Goal: Submit feedback/report problem

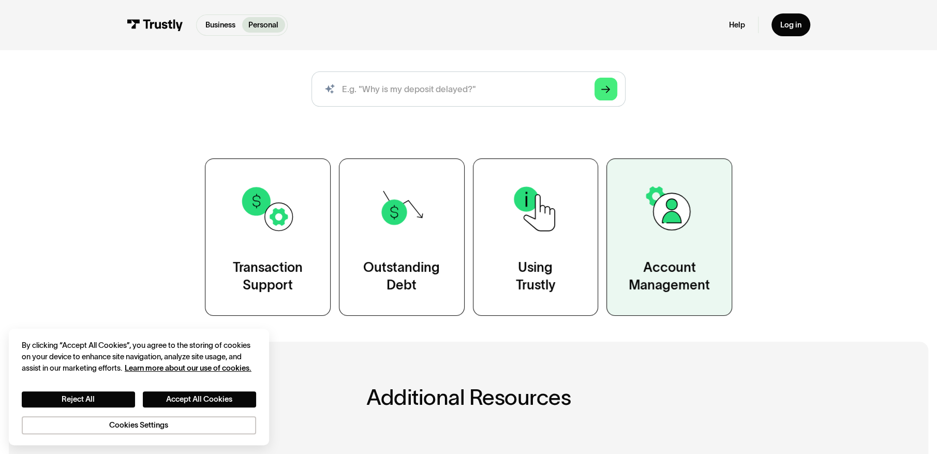
scroll to position [104, 0]
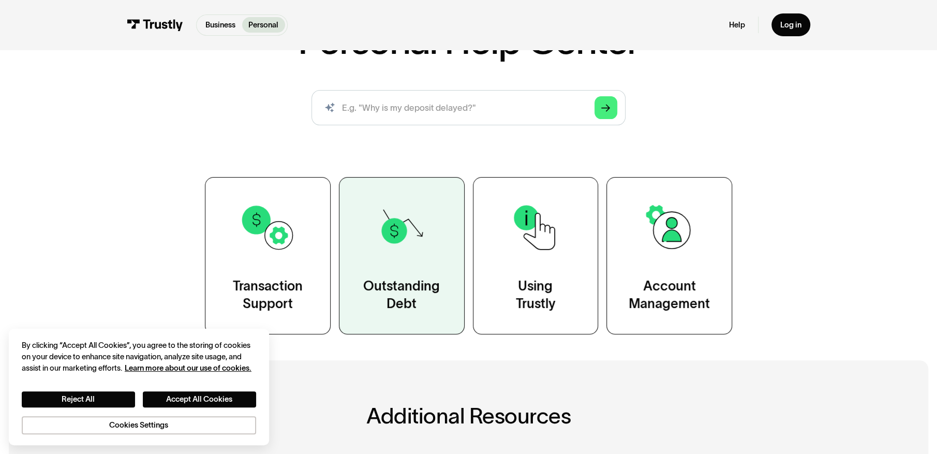
click at [411, 279] on div "Outstanding Debt" at bounding box center [401, 294] width 77 height 35
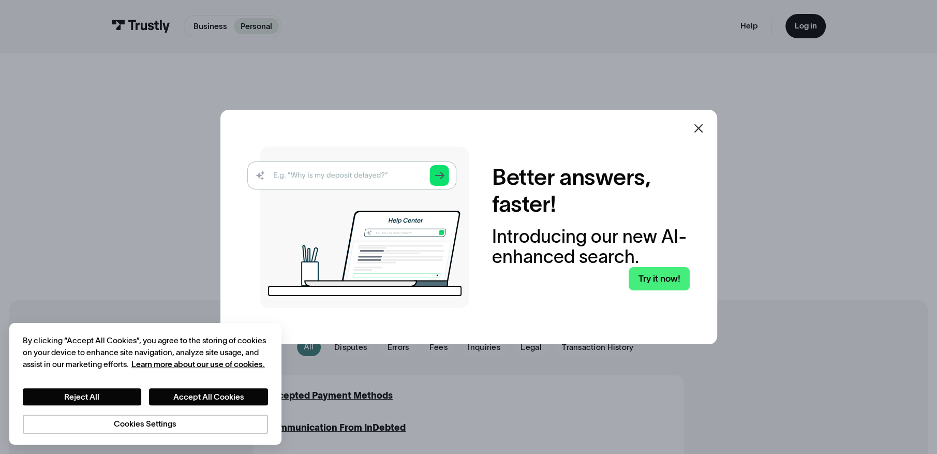
click at [700, 126] on icon at bounding box center [698, 128] width 9 height 9
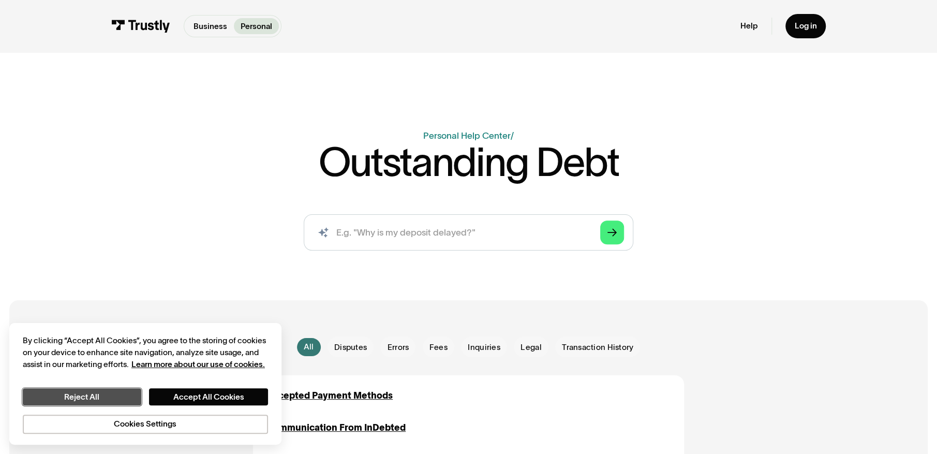
click at [92, 394] on button "Reject All" at bounding box center [82, 396] width 119 height 17
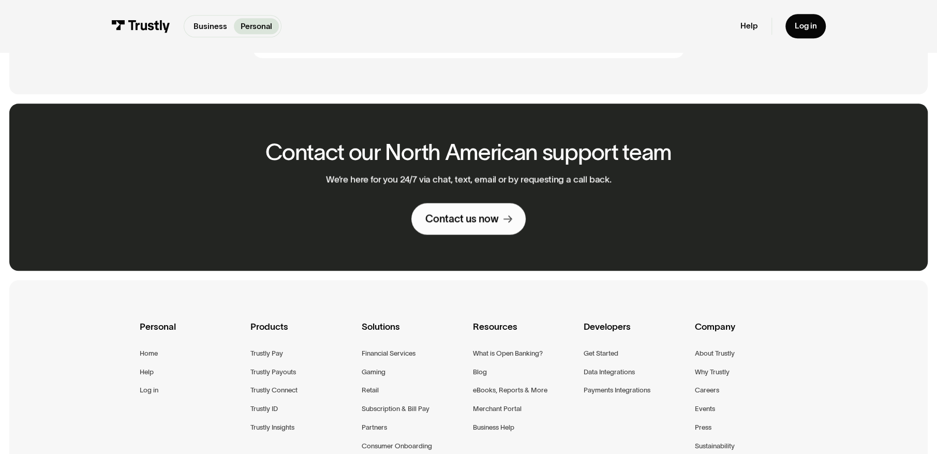
scroll to position [722, 0]
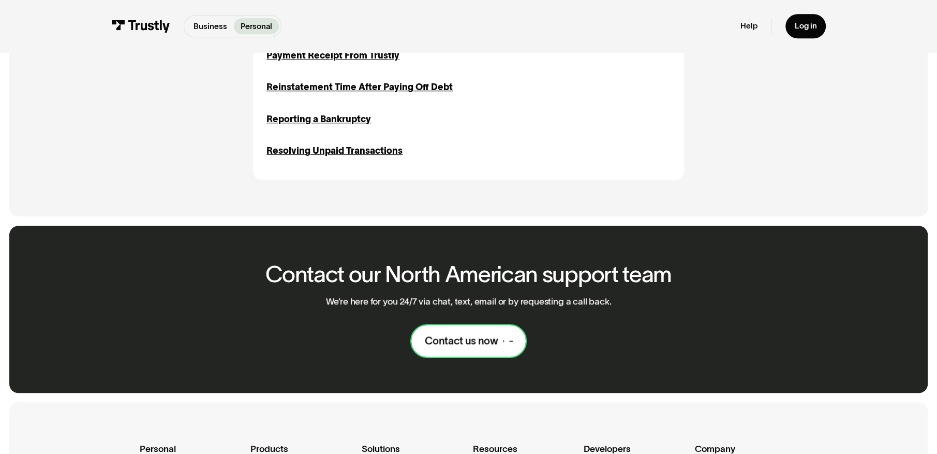
click at [484, 348] on div "Contact us now" at bounding box center [461, 340] width 73 height 13
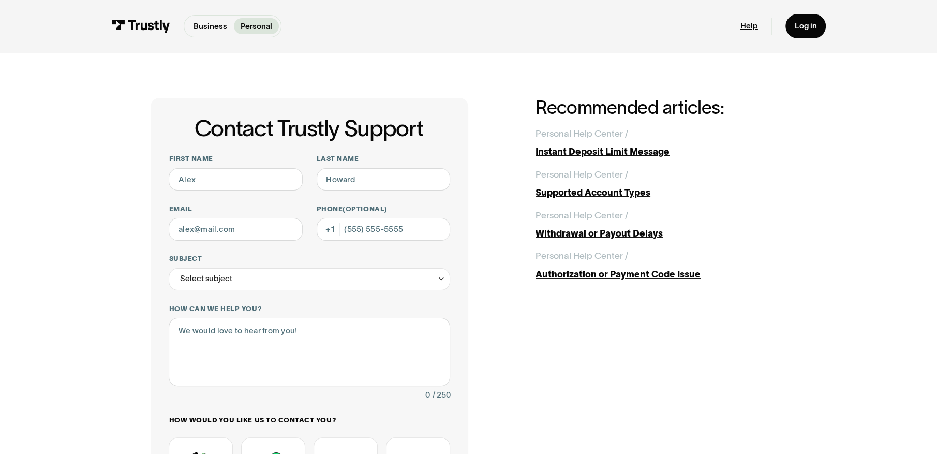
click at [749, 25] on link "Help" at bounding box center [750, 26] width 18 height 10
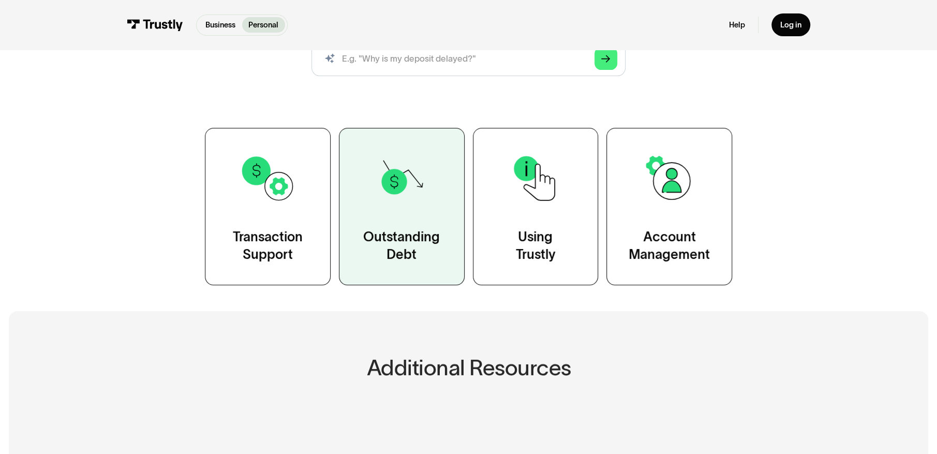
scroll to position [154, 0]
click at [409, 205] on img at bounding box center [402, 178] width 56 height 56
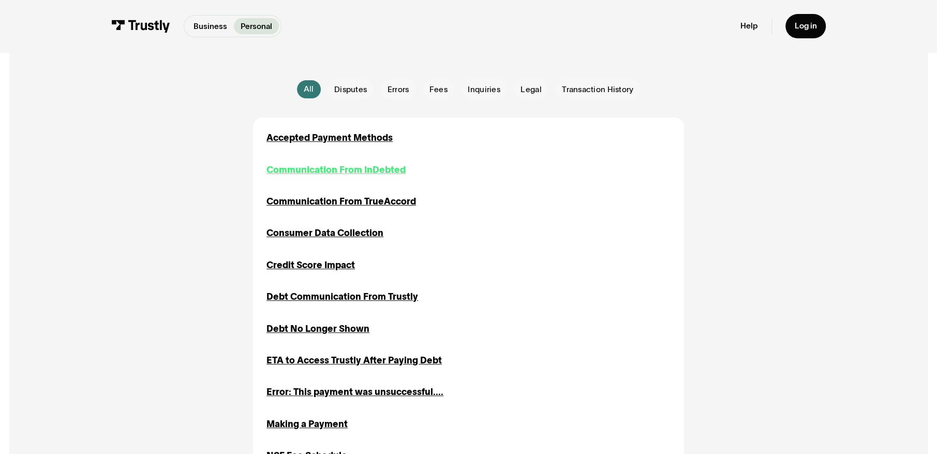
scroll to position [258, 0]
click at [377, 170] on div "Communication From InDebted" at bounding box center [336, 169] width 139 height 13
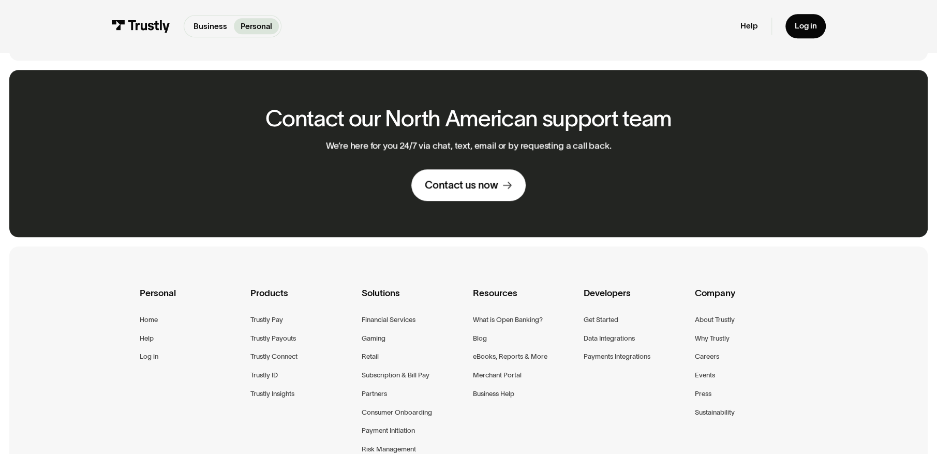
scroll to position [878, 0]
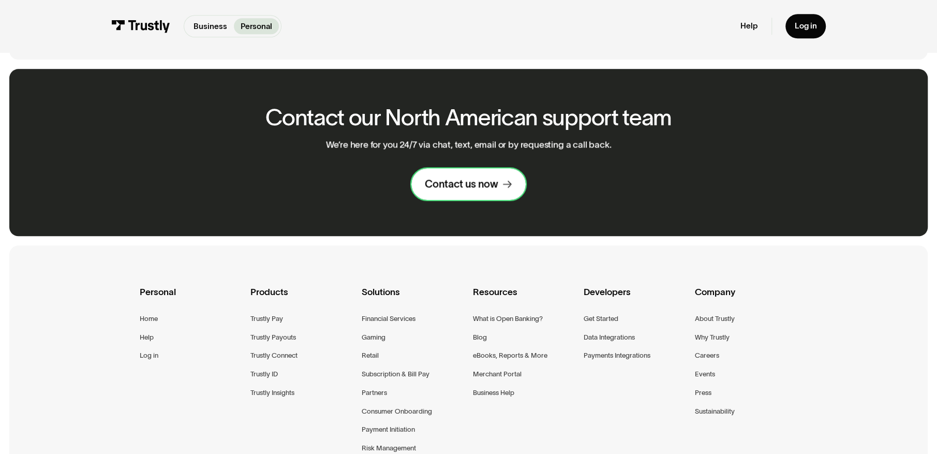
click at [491, 185] on div "Contact us now" at bounding box center [461, 184] width 73 height 13
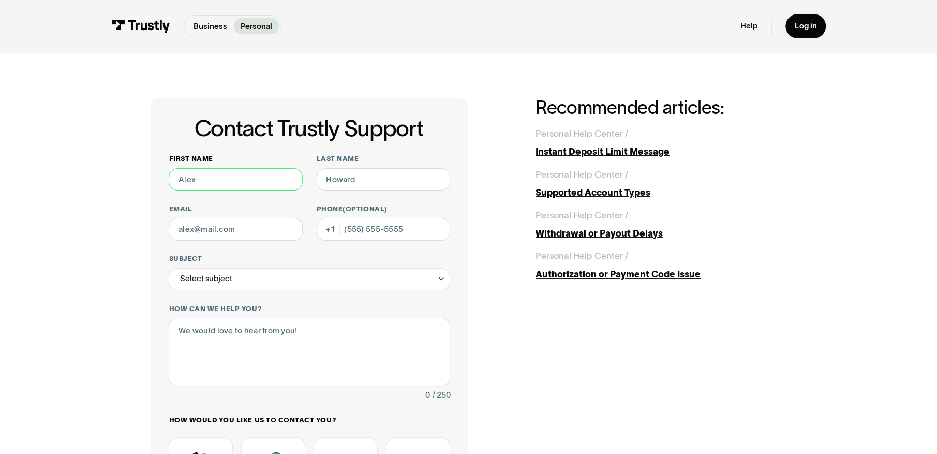
click at [211, 178] on input "First name" at bounding box center [236, 179] width 134 height 23
type input "Rich"
type input "Sawatsky"
type input "richsawatsky11@hotmail.com"
type input "(905) 933-7077"
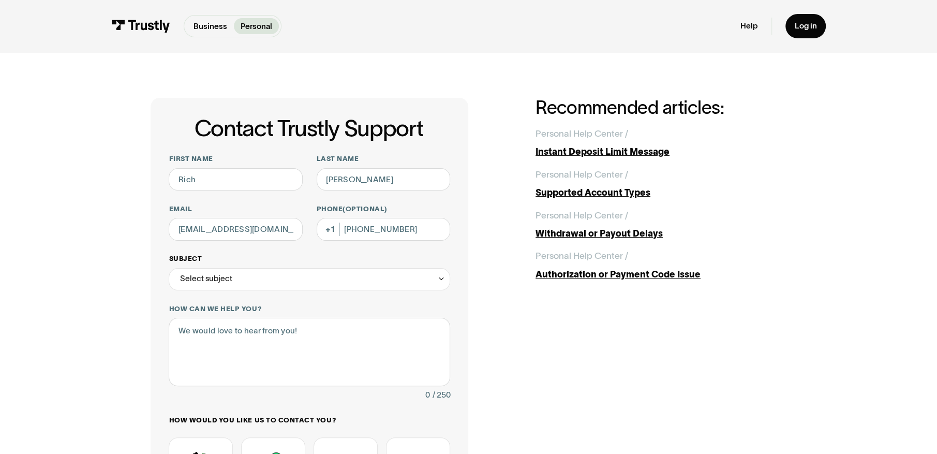
click at [233, 282] on div "Select subject" at bounding box center [310, 279] width 282 height 23
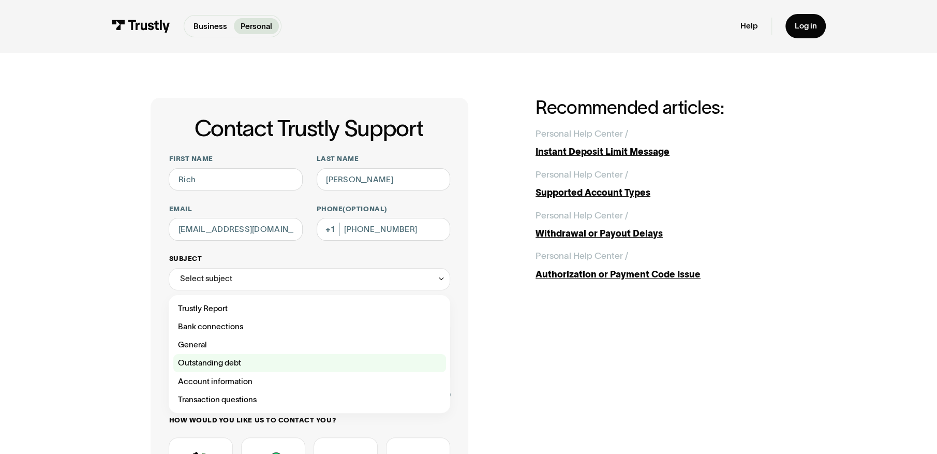
click at [221, 363] on div "Contact Trustly Support" at bounding box center [309, 363] width 272 height 18
type input "**********"
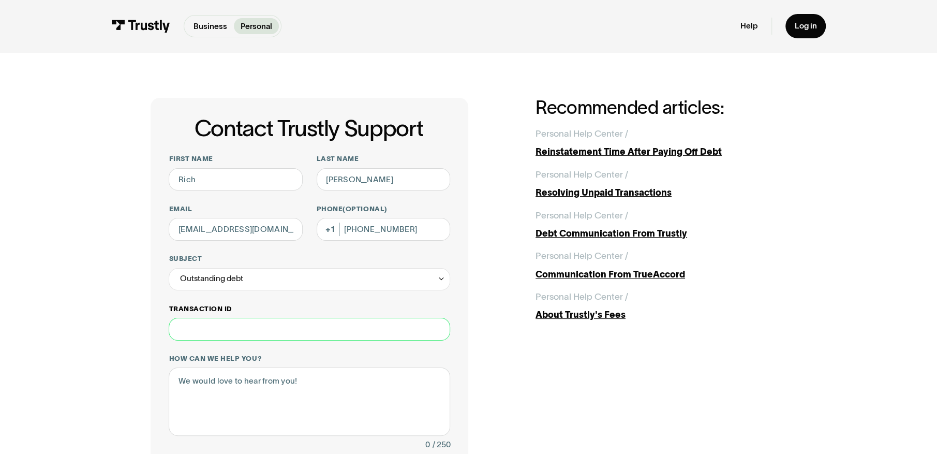
click at [204, 332] on input "Transaction ID" at bounding box center [310, 329] width 282 height 23
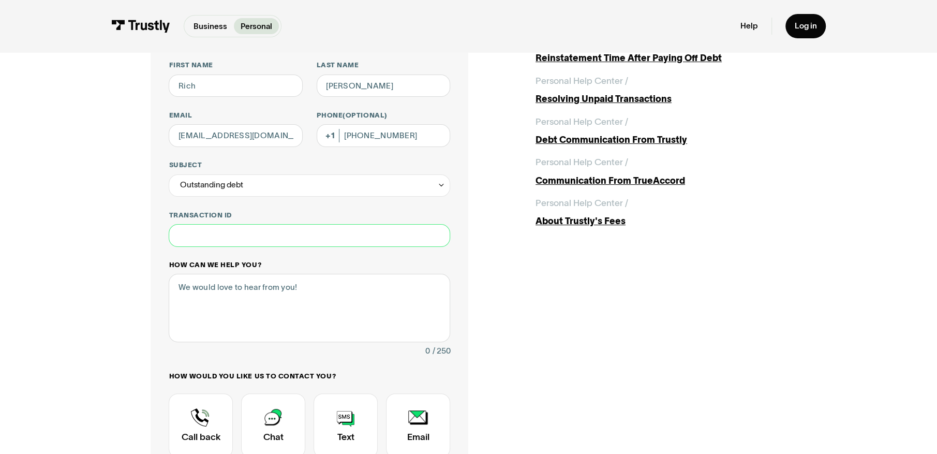
scroll to position [103, 0]
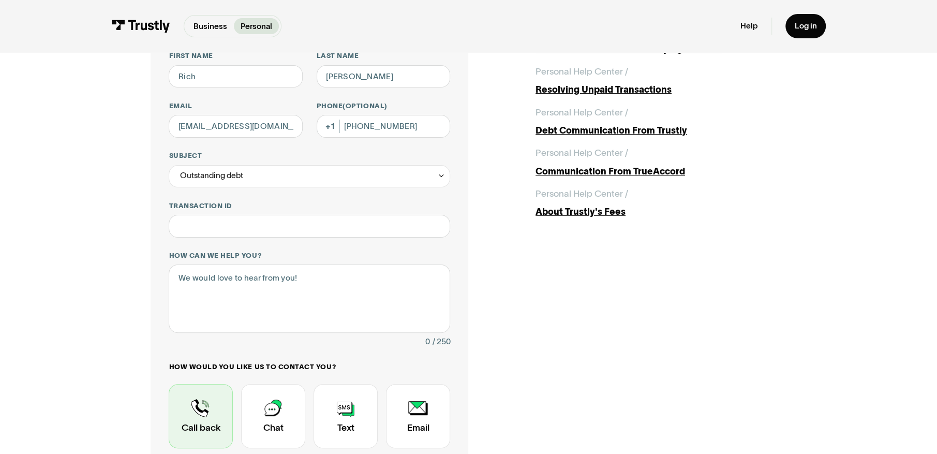
click at [208, 409] on div "Contact Trustly Support" at bounding box center [201, 416] width 64 height 64
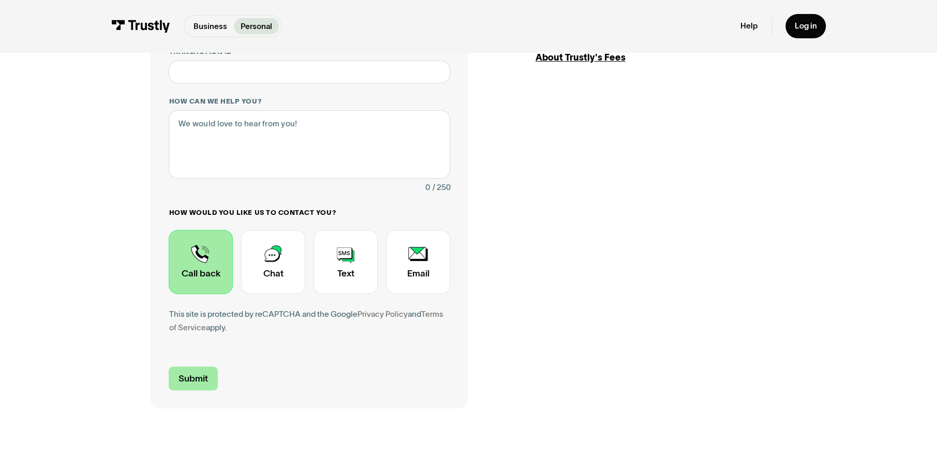
scroll to position [258, 0]
click at [186, 377] on input "Submit" at bounding box center [193, 378] width 49 height 24
click at [182, 129] on textarea "How can we help you?" at bounding box center [310, 144] width 282 height 68
drag, startPoint x: 176, startPoint y: 123, endPoint x: 318, endPoint y: 121, distance: 141.3
click at [360, 115] on textarea "How can we help you?" at bounding box center [310, 144] width 282 height 68
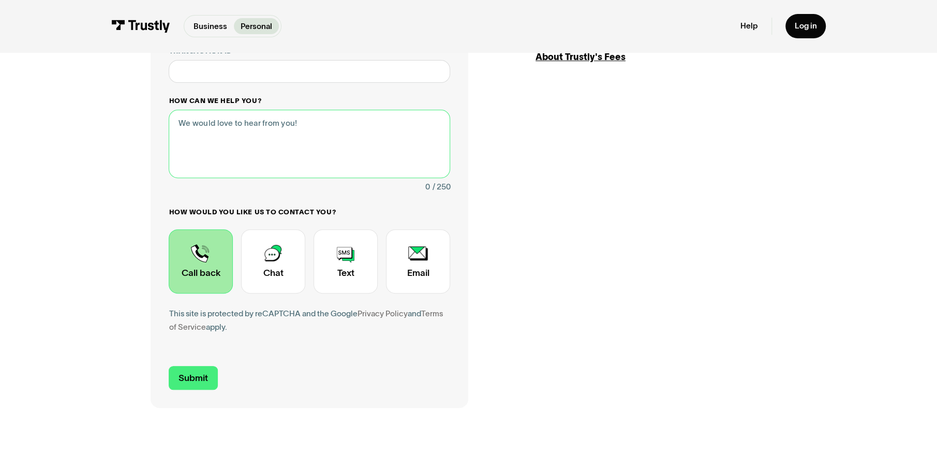
drag, startPoint x: 306, startPoint y: 122, endPoint x: 182, endPoint y: 136, distance: 124.5
click at [184, 137] on textarea "How can we help you?" at bounding box center [310, 144] width 282 height 68
type textarea "I have mistakenly been sent to collections"
click at [186, 378] on input "Submit" at bounding box center [193, 378] width 49 height 24
type input "+19059337077"
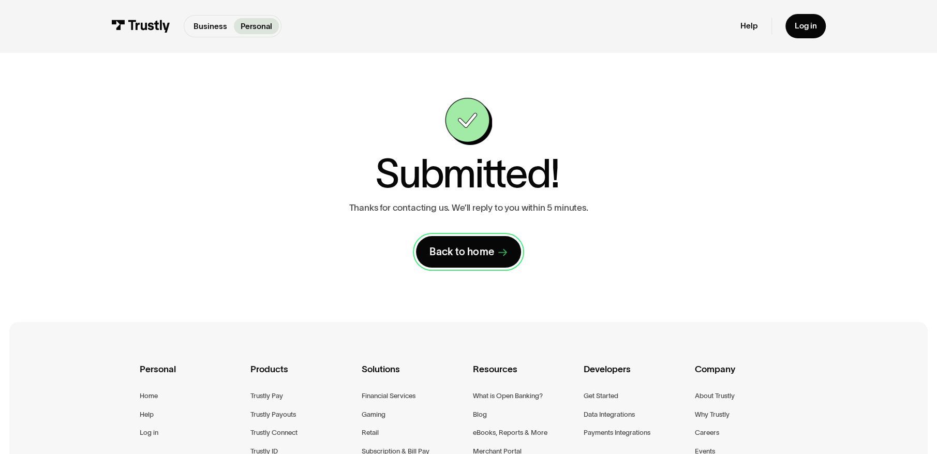
click at [477, 251] on div "Back to home" at bounding box center [462, 251] width 64 height 13
